Goal: Information Seeking & Learning: Learn about a topic

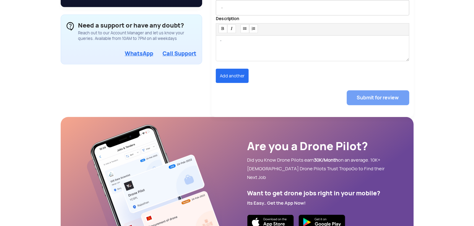
scroll to position [528, 0]
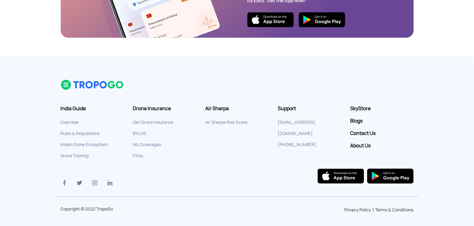
drag, startPoint x: 322, startPoint y: 131, endPoint x: 285, endPoint y: 134, distance: 36.3
click at [285, 139] on li "[PHONE_NUMBER]" at bounding box center [309, 144] width 63 height 11
copy link "7439 324 645"
click at [364, 143] on link "About Us" at bounding box center [381, 146] width 63 height 6
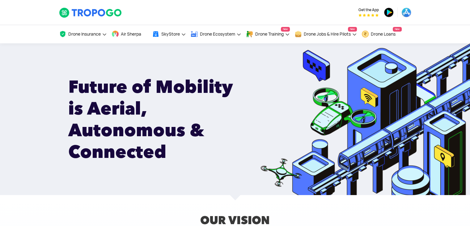
scroll to position [1086, 0]
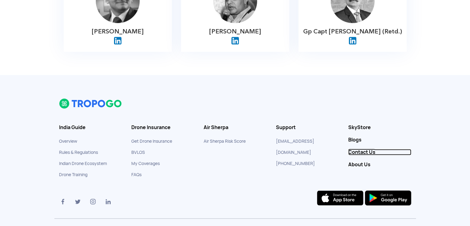
click at [363, 149] on link "Contact Us" at bounding box center [380, 152] width 63 height 6
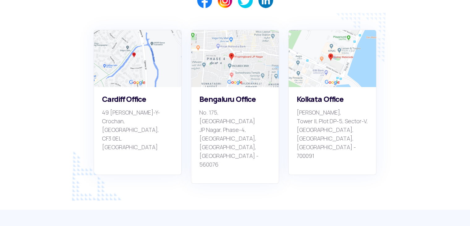
scroll to position [476, 0]
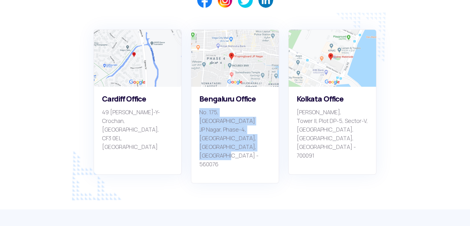
drag, startPoint x: 220, startPoint y: 136, endPoint x: 189, endPoint y: 105, distance: 44.0
click at [189, 105] on div "[STREET_ADDRESS]" at bounding box center [234, 106] width 97 height 154
copy p "[STREET_ADDRESS]"
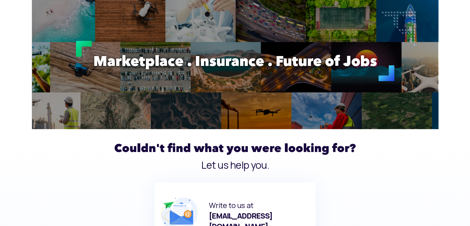
scroll to position [0, 0]
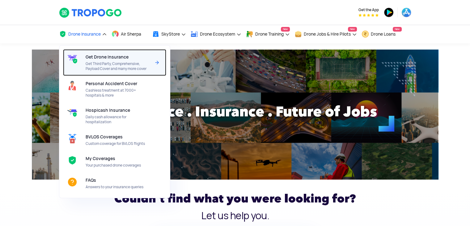
click at [96, 65] on span "Get Third Party, Comprehensive, Payload Cover and many more cover" at bounding box center [118, 66] width 65 height 10
click at [114, 61] on div "Get Drone Insurance Get Third Party, Comprehensive, Payload Cover and many more…" at bounding box center [120, 62] width 68 height 27
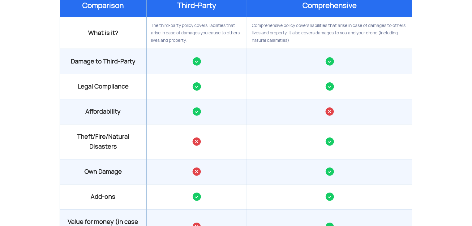
scroll to position [628, 0]
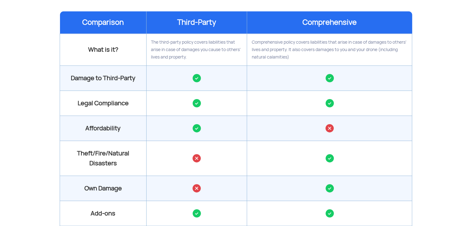
drag, startPoint x: 293, startPoint y: 58, endPoint x: 251, endPoint y: 40, distance: 45.7
click at [251, 40] on td "Comprehensive policy covers liabilities that arise in case of damages to others…" at bounding box center [329, 50] width 165 height 32
copy td "Comprehensive policy covers liabilities that arise in case of damages to others…"
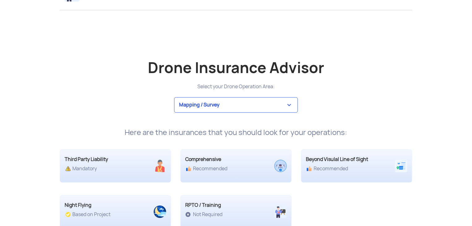
scroll to position [1131, 0]
click at [214, 107] on select "Mapping / Survey Event Photography Agriculture Recreational Emergency / Police …" at bounding box center [236, 103] width 124 height 15
click at [174, 96] on select "Mapping / Survey Event Photography Agriculture Recreational Emergency / Police …" at bounding box center [236, 103] width 124 height 15
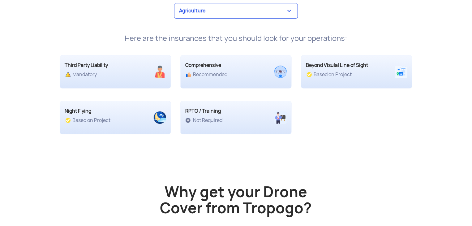
scroll to position [1162, 0]
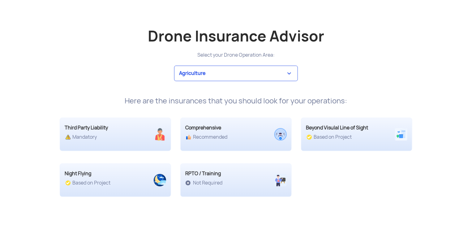
click at [174, 66] on select "Mapping / Survey Event Photography Agriculture Recreational Emergency / Police …" at bounding box center [236, 73] width 124 height 15
click at [207, 79] on select "Mapping / Survey Event Photography Agriculture Recreational Emergency / Police …" at bounding box center [236, 73] width 124 height 15
click at [174, 66] on select "Mapping / Survey Event Photography Agriculture Recreational Emergency / Police …" at bounding box center [236, 73] width 124 height 15
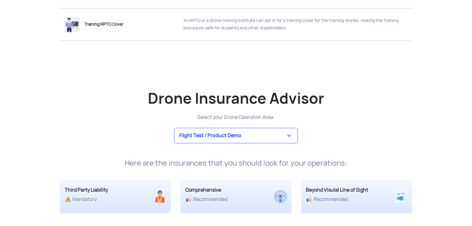
scroll to position [1100, 0]
click at [223, 130] on select "Mapping / Survey Event Photography Agriculture Recreational Emergency / Police …" at bounding box center [236, 134] width 124 height 15
click at [174, 127] on select "Mapping / Survey Event Photography Agriculture Recreational Emergency / Police …" at bounding box center [236, 134] width 124 height 15
click at [203, 135] on select "Mapping / Survey Event Photography Agriculture Recreational Emergency / Police …" at bounding box center [236, 134] width 124 height 15
select select "3"
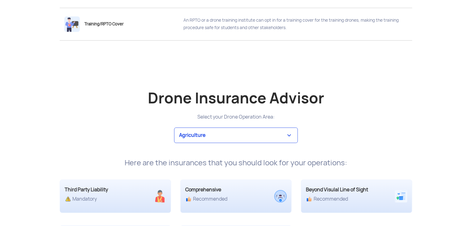
click at [174, 127] on select "Mapping / Survey Event Photography Agriculture Recreational Emergency / Police …" at bounding box center [236, 134] width 124 height 15
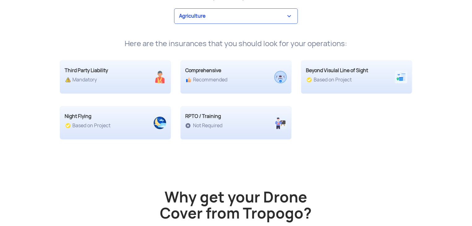
scroll to position [1224, 0]
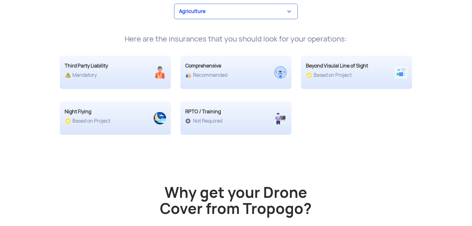
click at [242, 69] on div "Comprehensive Recommended" at bounding box center [222, 70] width 83 height 16
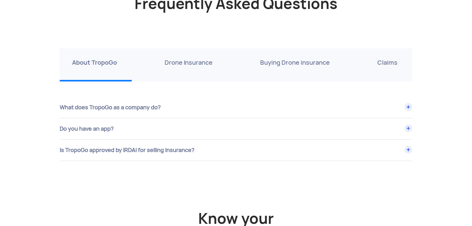
scroll to position [2136, 0]
click at [195, 63] on p "Drone Insurance" at bounding box center [189, 63] width 48 height 10
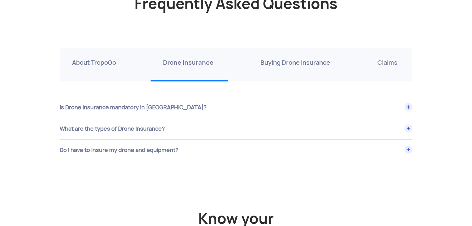
click at [180, 123] on div "What are the types of Drone Insurance?" at bounding box center [236, 128] width 353 height 21
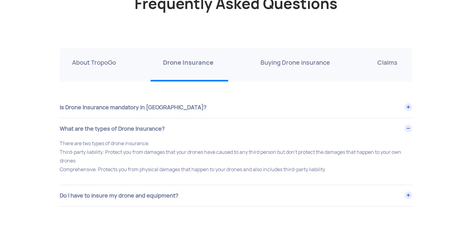
scroll to position [2172, 0]
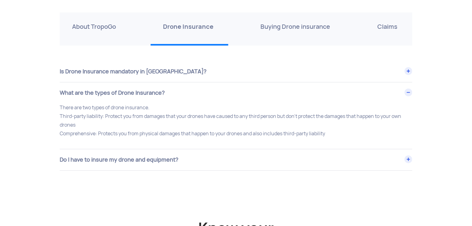
drag, startPoint x: 330, startPoint y: 131, endPoint x: 57, endPoint y: 116, distance: 273.8
click at [57, 116] on div "There are two types of drone insurance. Third-party liability: Protect you from…" at bounding box center [236, 122] width 362 height 38
copy p "Third-party liability: Protect you from damages that your drones have caused to…"
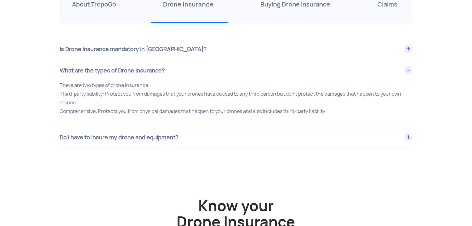
click at [144, 136] on div "Do I have to insure my drone and equipment?" at bounding box center [236, 137] width 353 height 21
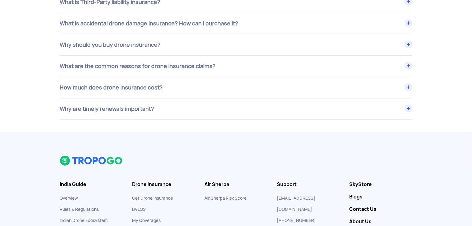
scroll to position [2513, 0]
click at [147, 87] on div "How much does drone insurance cost?" at bounding box center [236, 87] width 353 height 21
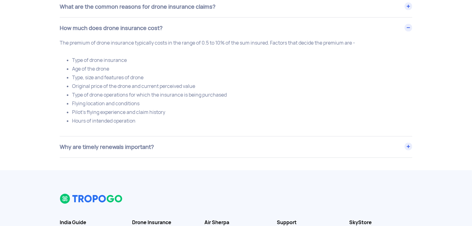
scroll to position [2574, 0]
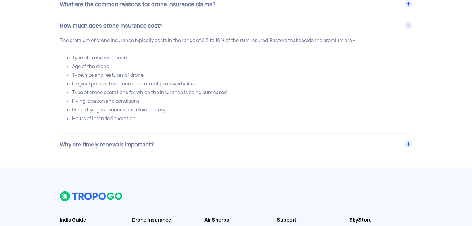
click at [162, 144] on div "Why are timely renewals important?" at bounding box center [236, 144] width 353 height 21
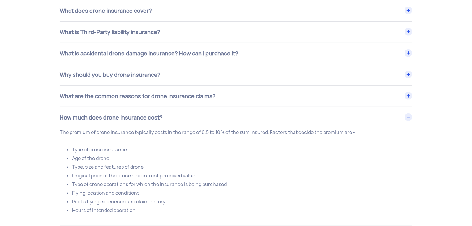
scroll to position [2482, 0]
click at [150, 57] on div "What is accidental drone damage insurance? How can I purchase it?" at bounding box center [236, 54] width 353 height 21
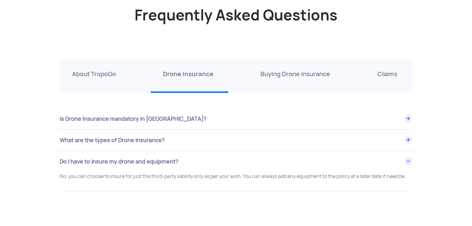
scroll to position [2125, 0]
click at [307, 73] on p "Buying Drone insurance" at bounding box center [296, 74] width 70 height 10
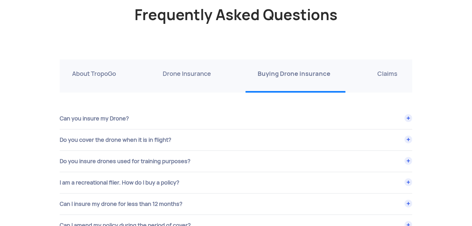
click at [384, 72] on p "Claims" at bounding box center [387, 74] width 20 height 10
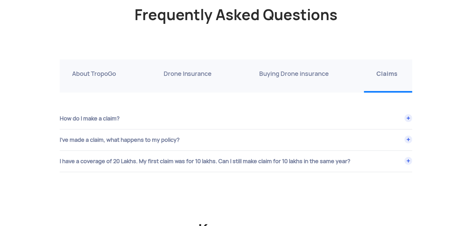
click at [126, 163] on div "I have a coverage of 20 Lakhs. My first claim was for 10 lakhs. Can I still mak…" at bounding box center [236, 161] width 353 height 21
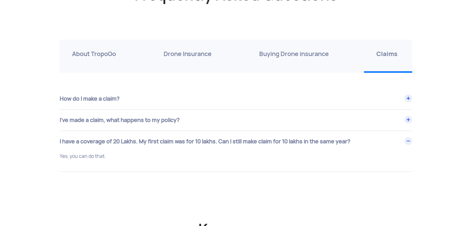
scroll to position [2145, 0]
click at [138, 96] on div "How do I make a claim?" at bounding box center [236, 98] width 353 height 21
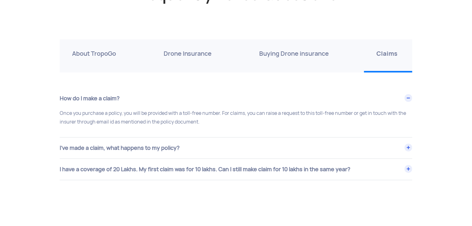
click at [122, 151] on div "I’ve made a claim, what happens to my policy?" at bounding box center [236, 147] width 353 height 21
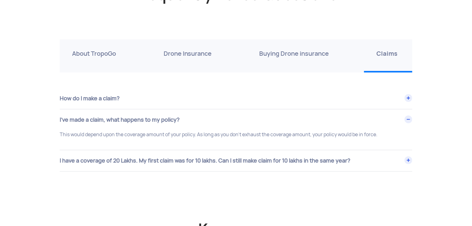
drag, startPoint x: 61, startPoint y: 131, endPoint x: 388, endPoint y: 136, distance: 327.3
click at [388, 136] on p "This would depend upon the coverage amount of your policy. As long as you don’t…" at bounding box center [236, 134] width 353 height 9
click at [332, 138] on div "This would depend upon the coverage amount of your policy. As long as you don’t…" at bounding box center [236, 136] width 362 height 12
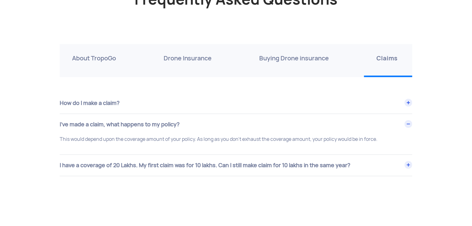
scroll to position [2084, 0]
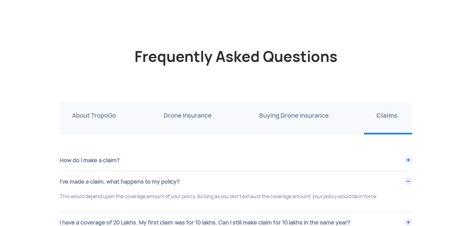
click at [187, 113] on p "Drone Insurance" at bounding box center [188, 115] width 48 height 10
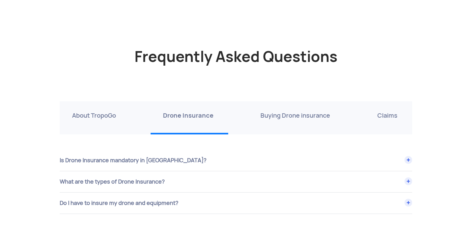
click at [308, 122] on div "Buying Drone insurance" at bounding box center [296, 117] width 97 height 33
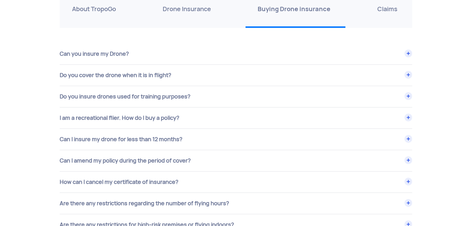
scroll to position [2176, 0]
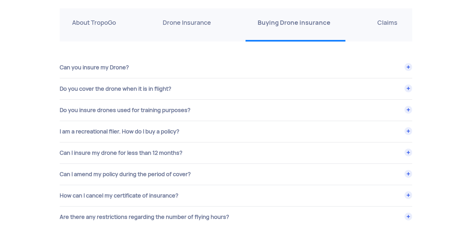
click at [177, 130] on div "I am a recreational flier. How do I buy a policy?" at bounding box center [236, 131] width 353 height 21
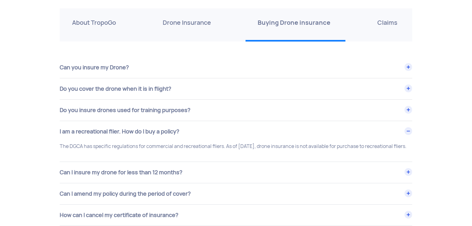
click at [152, 94] on div "Do you cover the drone when it is in flight?" at bounding box center [236, 88] width 353 height 21
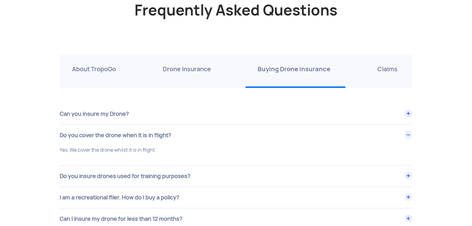
scroll to position [2115, 0]
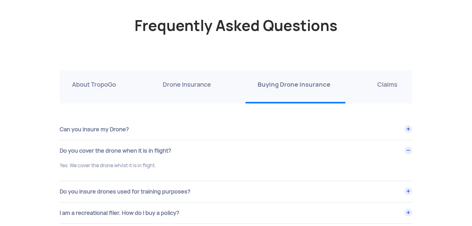
click at [135, 129] on div "Can you insure my Drone?" at bounding box center [236, 129] width 353 height 21
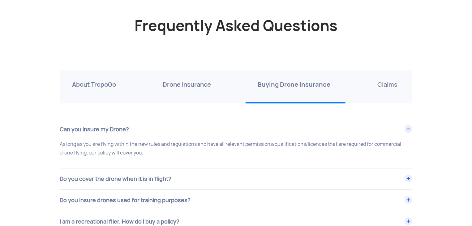
click at [85, 96] on div "About TropoGo" at bounding box center [95, 86] width 71 height 33
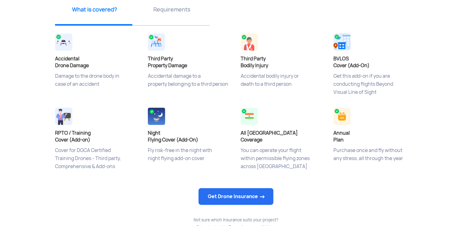
scroll to position [166, 0]
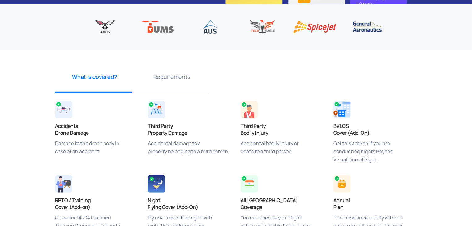
click at [178, 81] on div "Requirements" at bounding box center [170, 79] width 77 height 28
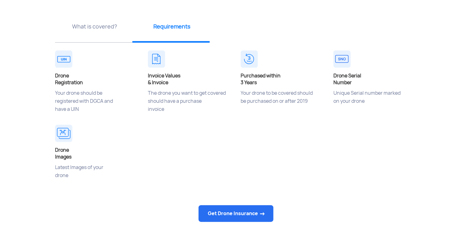
scroll to position [217, 0]
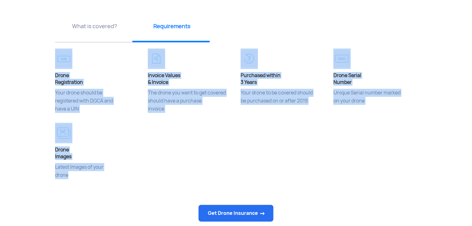
drag, startPoint x: 83, startPoint y: 179, endPoint x: 48, endPoint y: 58, distance: 125.3
click at [48, 58] on app-insurance-home-banner "Drone Insurance Buy online at affordable prices Get Drone Insurance ‹ › What is…" at bounding box center [236, 82] width 472 height 512
copy div "Drone Registration Your drone should be registered with DGCA and have a UIN Inv…"
